Goal: Check status: Check status

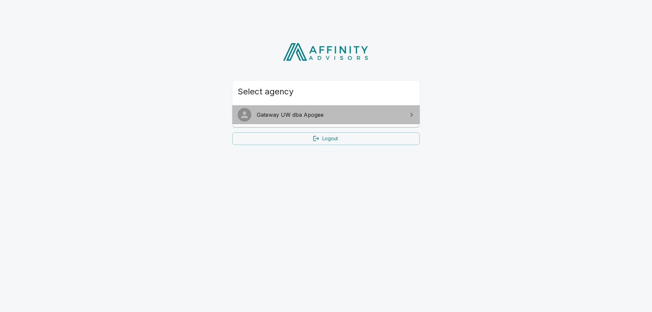
click at [264, 114] on span "Gateway UW dba Apogee" at bounding box center [330, 115] width 147 height 8
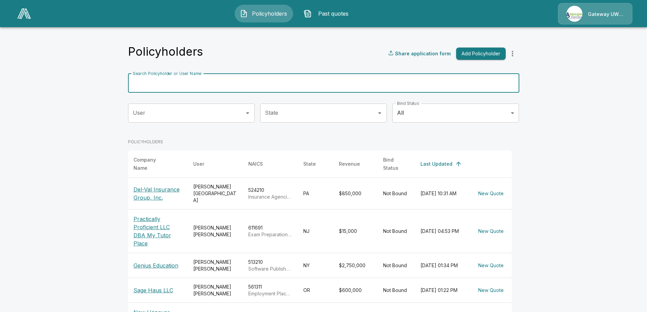
click at [215, 82] on input "Search Policyholder or User Name" at bounding box center [320, 83] width 384 height 19
click at [165, 262] on p "Genius Education" at bounding box center [157, 266] width 49 height 8
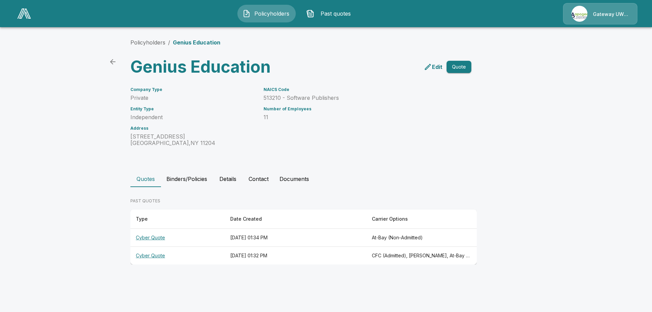
click at [461, 68] on button "Quote" at bounding box center [459, 67] width 25 height 13
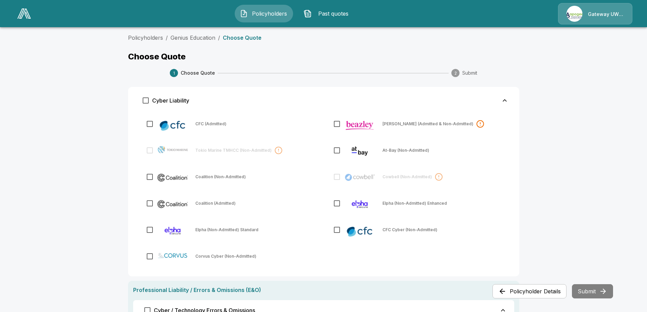
click at [327, 13] on span "Past quotes" at bounding box center [332, 14] width 37 height 8
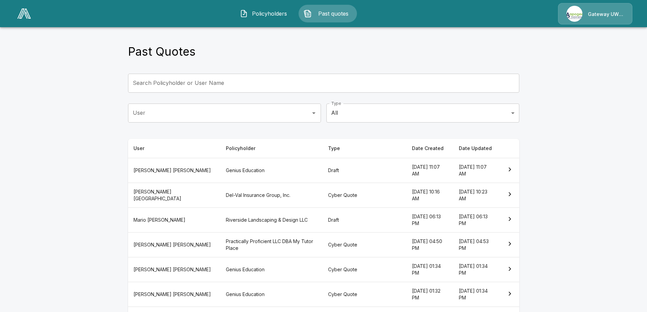
click at [220, 271] on th "Genius Education" at bounding box center [271, 269] width 102 height 25
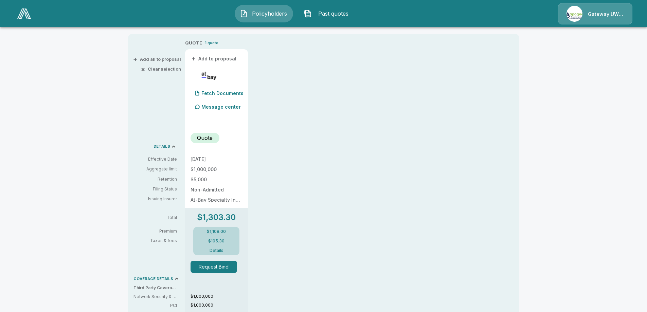
scroll to position [34, 0]
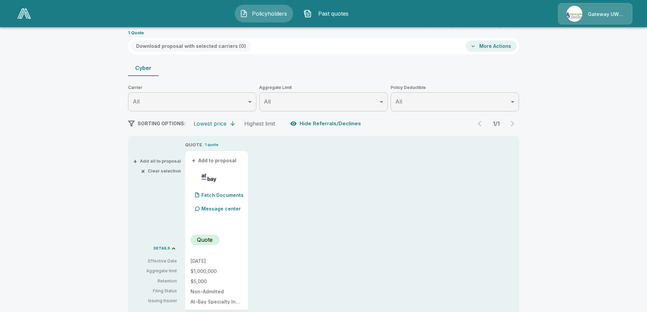
click at [144, 125] on span "SORTING OPTIONS:" at bounding box center [162, 124] width 48 height 6
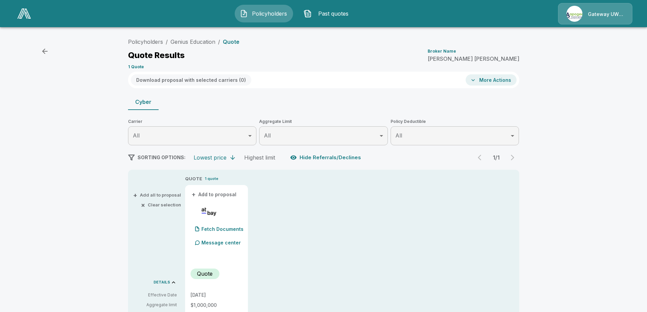
click at [253, 17] on span "Policyholders" at bounding box center [269, 14] width 37 height 8
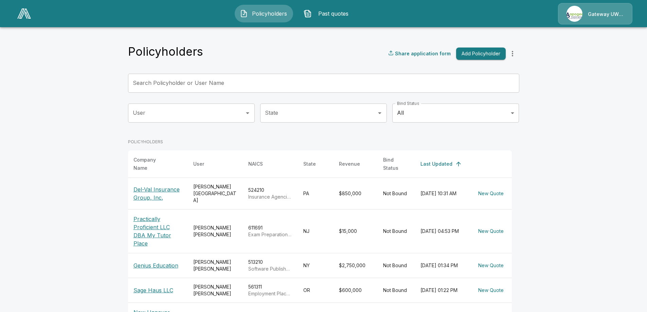
click at [156, 262] on p "Genius Education" at bounding box center [157, 266] width 49 height 8
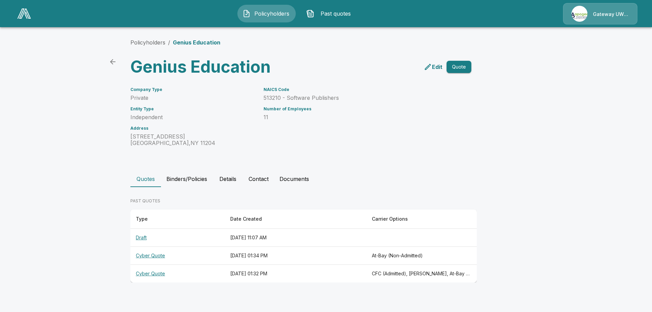
click at [435, 65] on p "Edit" at bounding box center [437, 67] width 11 height 8
click at [144, 254] on th "Cyber Quote" at bounding box center [177, 256] width 94 height 18
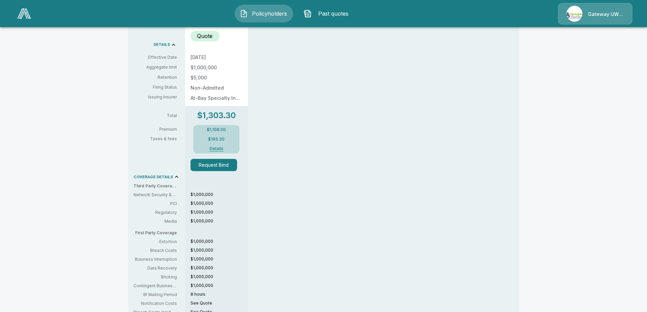
scroll to position [306, 0]
